Goal: Transaction & Acquisition: Purchase product/service

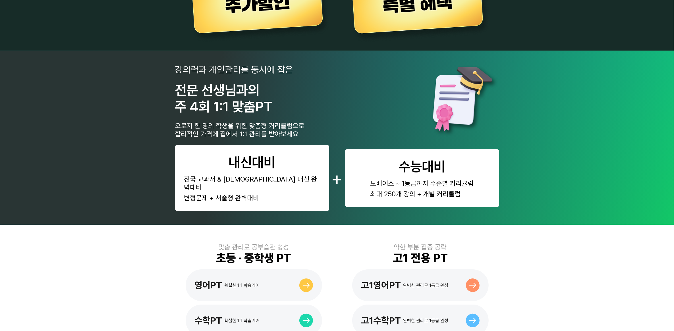
scroll to position [178, 0]
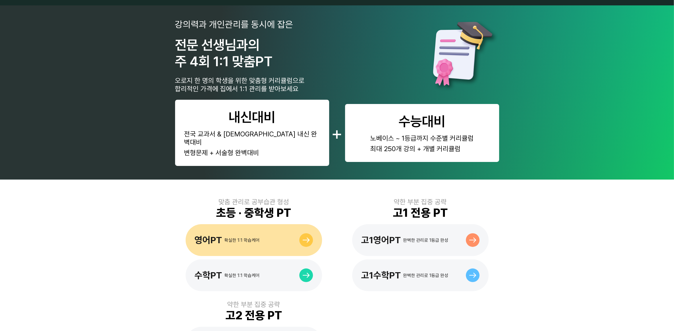
click at [253, 237] on div "영어PT 확실한 1:1 학습케어" at bounding box center [254, 240] width 136 height 32
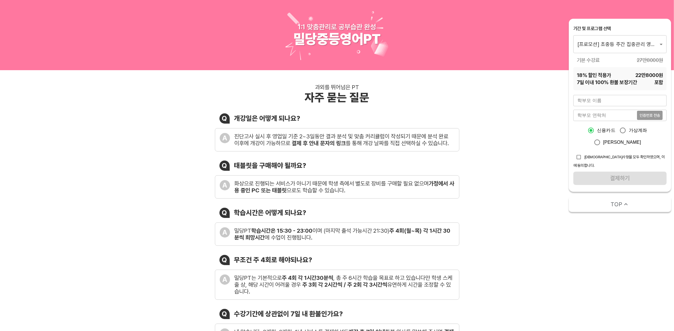
click at [614, 54] on div "기간 및 프로그램 선택 [프로모션] 초중등 주간 집중관리 영어 4주(약 1개월) 프로그램 1522 ​ 기본 수강료 27만8000 원 18 % …" at bounding box center [619, 58] width 93 height 65
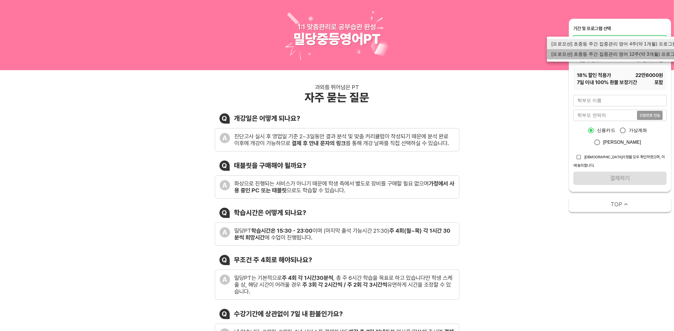
click at [628, 55] on li "[프로모션] 초중등 주간 집중관리 영어 12주(약 3개월) 프로그램" at bounding box center [615, 54] width 137 height 10
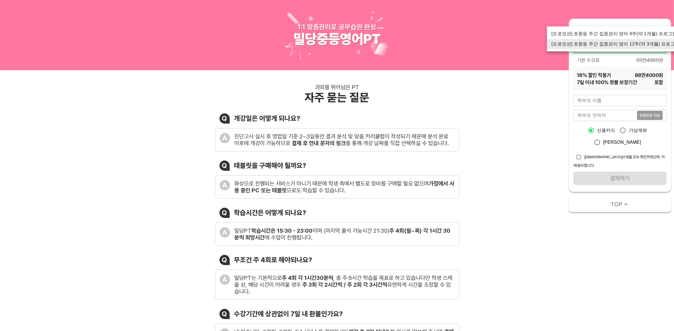
click at [647, 34] on li "[프로모션] 초중등 주간 집중관리 영어 4주(약 1개월) 프로그램" at bounding box center [615, 34] width 137 height 10
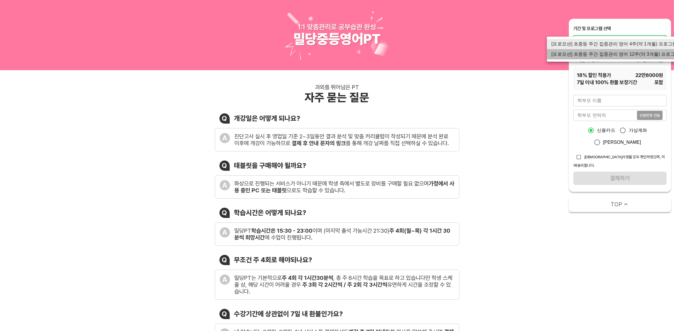
click at [648, 54] on li "[프로모션] 초중등 주간 집중관리 영어 12주(약 3개월) 프로그램" at bounding box center [615, 54] width 137 height 10
type input "1523"
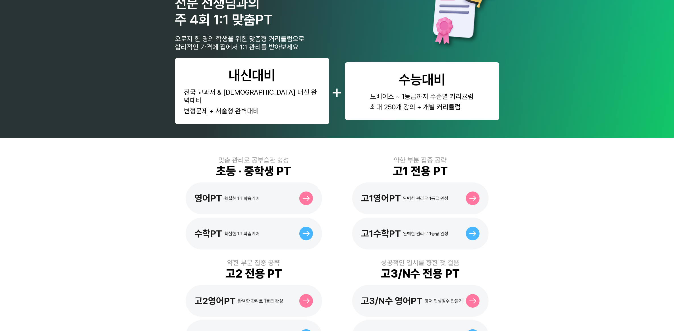
scroll to position [107, 0]
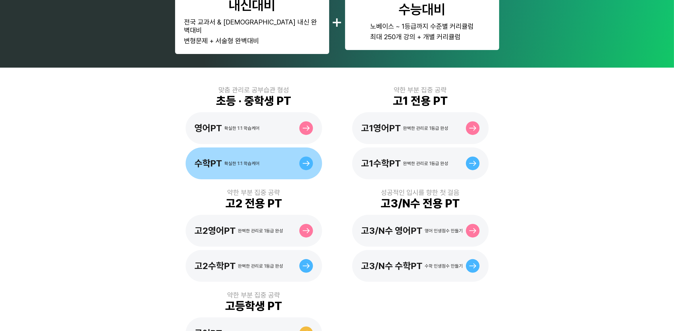
click at [253, 161] on div "확실한 1:1 학습케어" at bounding box center [241, 163] width 35 height 5
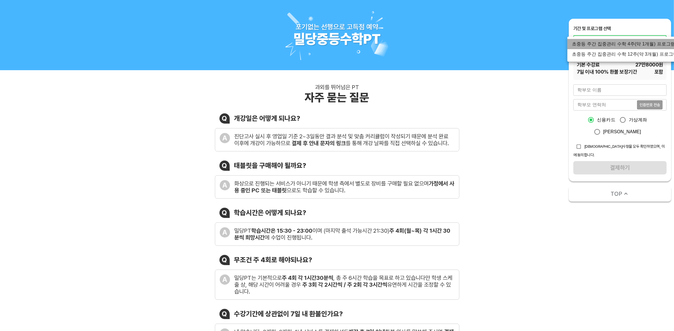
click at [644, 43] on li "초중등 주간 집중관리 수학 4주(약 1개월) 프로그램" at bounding box center [624, 44] width 115 height 10
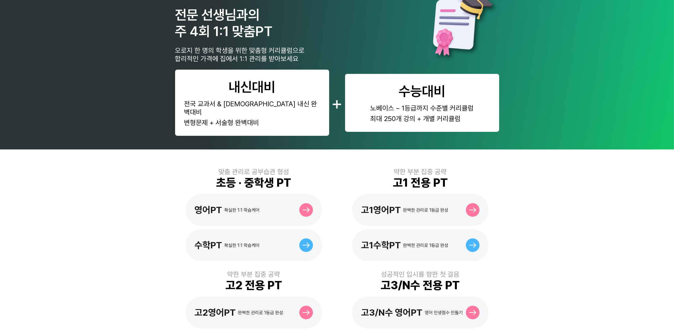
scroll to position [71, 0]
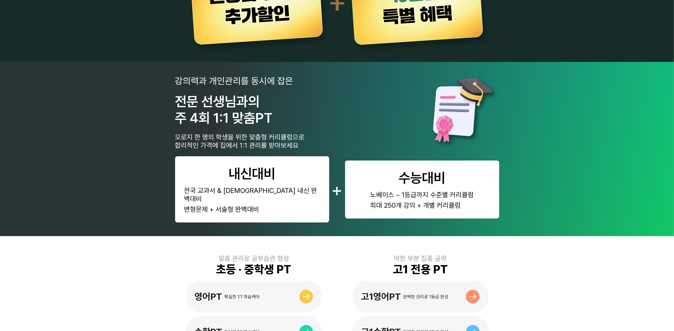
scroll to position [178, 0]
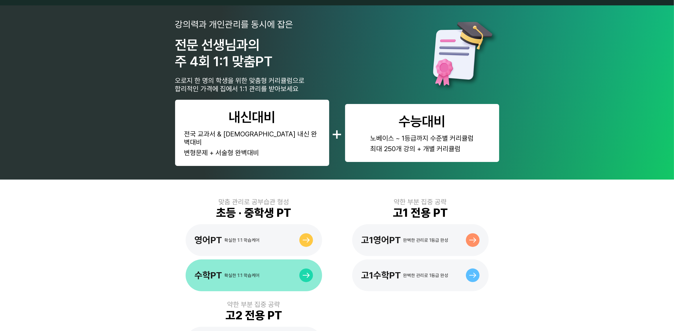
click at [275, 259] on div "수학PT 확실한 1:1 학습케어" at bounding box center [254, 275] width 136 height 32
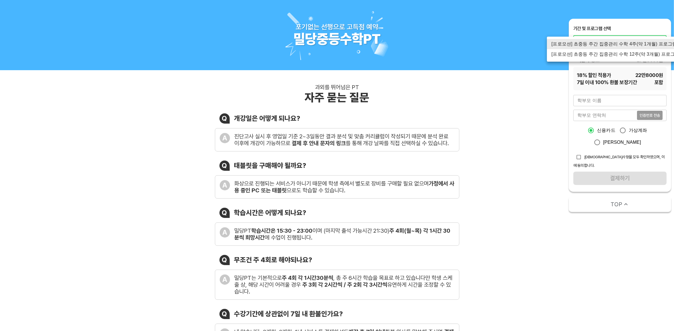
click at [508, 115] on div at bounding box center [337, 165] width 674 height 331
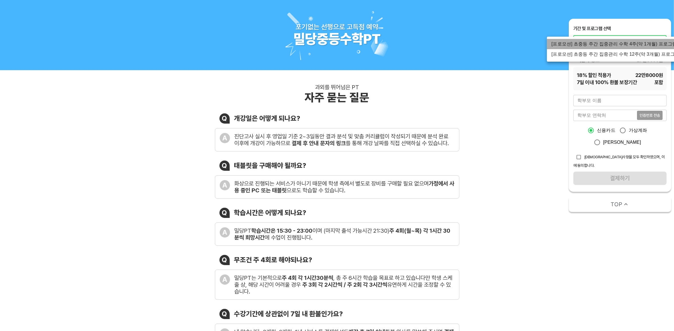
click at [648, 41] on li "[프로모션] 초중등 주간 집중관리 수학 4주(약 1개월) 프로그램" at bounding box center [615, 44] width 137 height 10
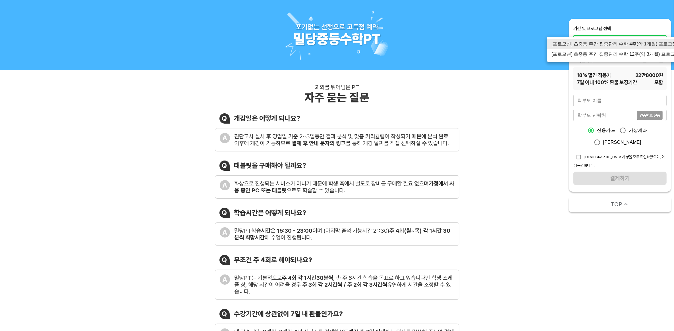
click at [641, 55] on li "[프로모션] 초중등 주간 집중관리 수학 12주(약 3개월) 프로그램" at bounding box center [615, 54] width 137 height 10
type input "1521"
